Goal: Find contact information: Find contact information

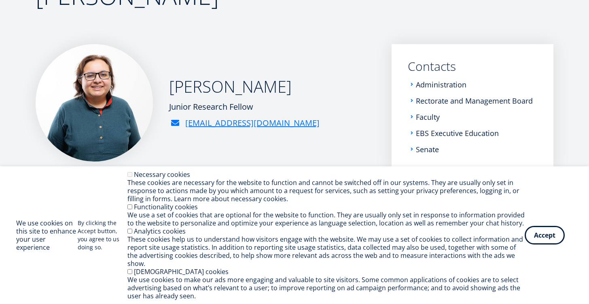
scroll to position [110, 0]
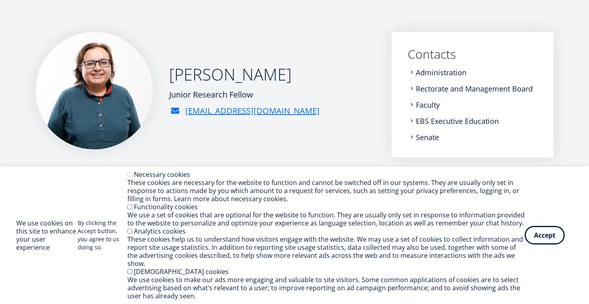
drag, startPoint x: 216, startPoint y: 98, endPoint x: 194, endPoint y: 98, distance: 21.9
click at [194, 98] on div "Junior Research Fellow" at bounding box center [244, 95] width 151 height 12
drag, startPoint x: 261, startPoint y: 94, endPoint x: 170, endPoint y: 95, distance: 91.9
click at [170, 95] on div "Hira W Malik Junior Research Fellow hira.malik@ebs.ee" at bounding box center [206, 90] width 340 height 117
copy div "Junior Research Fellow"
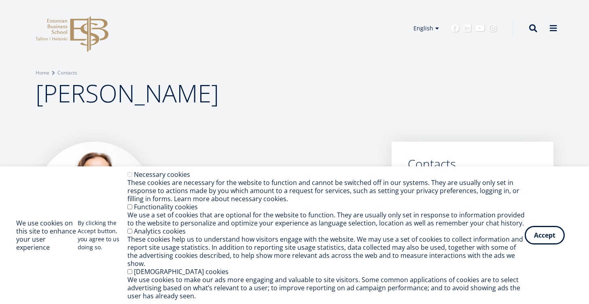
scroll to position [0, 0]
click at [43, 72] on link "Home" at bounding box center [43, 72] width 14 height 8
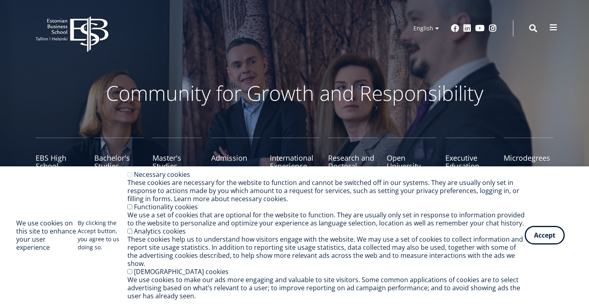
click at [557, 27] on span at bounding box center [554, 27] width 8 height 8
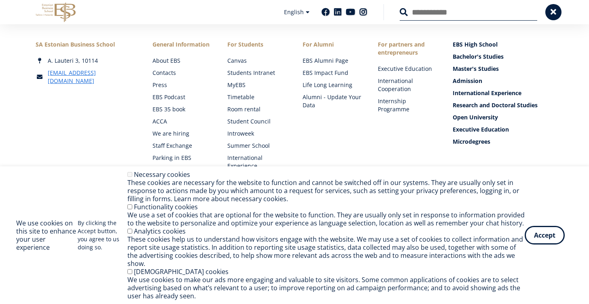
scroll to position [82, 0]
click at [166, 72] on link "Contacts" at bounding box center [182, 73] width 59 height 8
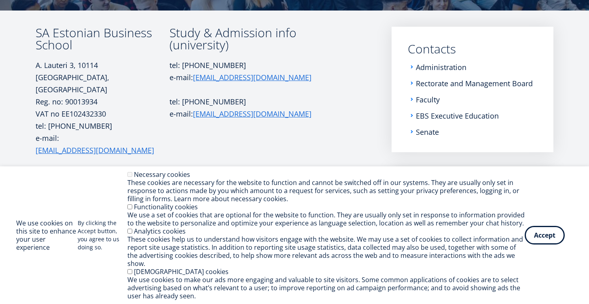
scroll to position [116, 0]
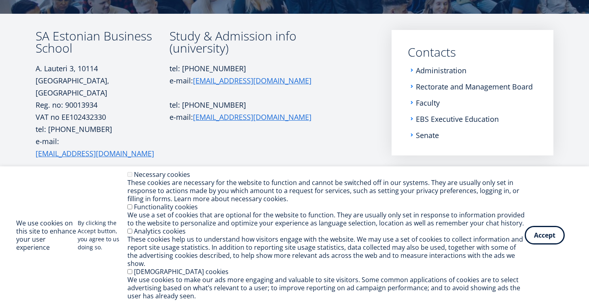
click at [414, 103] on li "Faculty" at bounding box center [473, 103] width 130 height 8
click at [412, 102] on li "Faculty" at bounding box center [473, 103] width 130 height 8
click at [424, 104] on link "Faculty" at bounding box center [429, 103] width 24 height 8
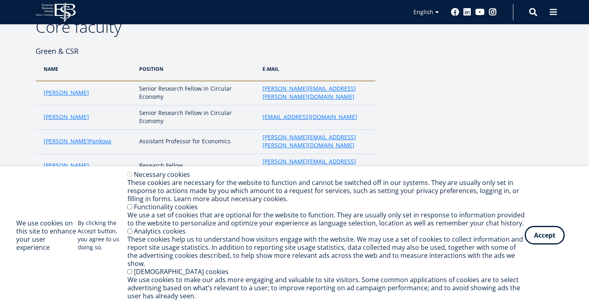
scroll to position [138, 0]
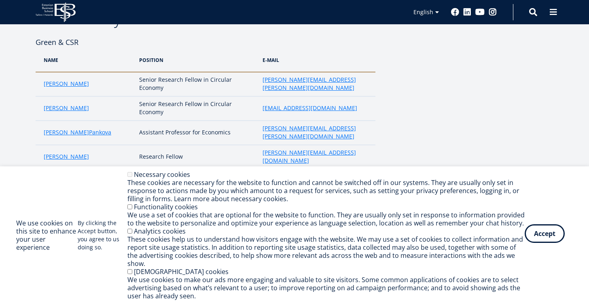
click at [535, 240] on button "Accept" at bounding box center [545, 233] width 40 height 19
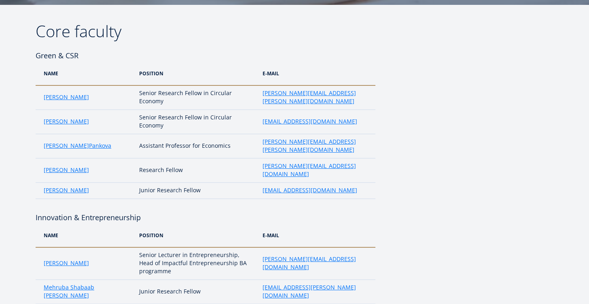
scroll to position [127, 0]
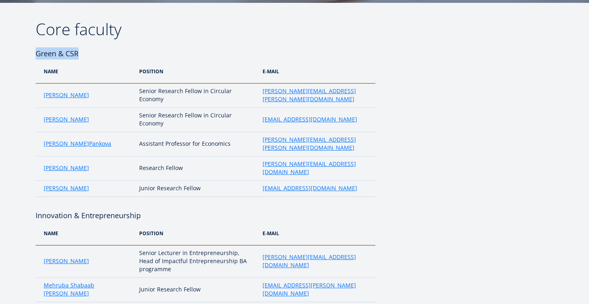
drag, startPoint x: 89, startPoint y: 54, endPoint x: 30, endPoint y: 54, distance: 59.5
copy h4 "Green & CSR"
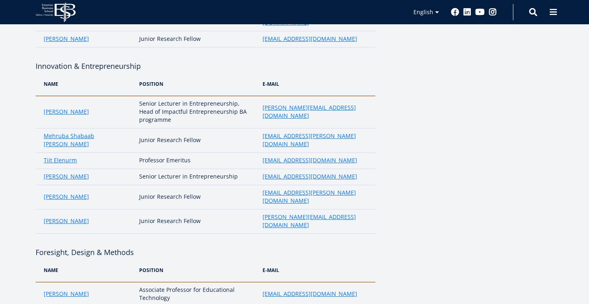
scroll to position [277, 0]
